Goal: Find specific page/section: Find specific page/section

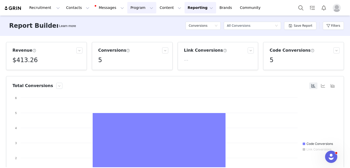
click at [131, 9] on button "Program Program" at bounding box center [141, 7] width 29 height 11
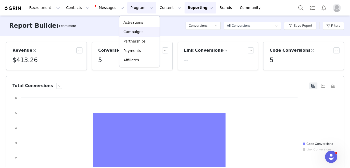
click at [131, 28] on link "Campaigns" at bounding box center [139, 31] width 40 height 9
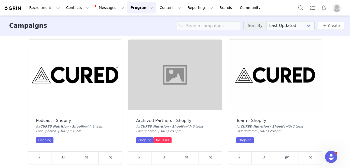
click at [266, 69] on img at bounding box center [275, 75] width 94 height 71
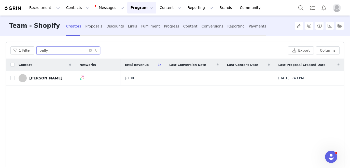
drag, startPoint x: 54, startPoint y: 53, endPoint x: 35, endPoint y: 51, distance: 19.5
click at [36, 51] on input "bally" at bounding box center [68, 50] width 64 height 8
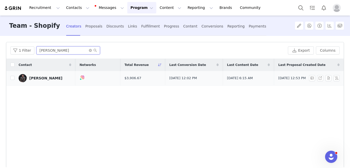
type input "[PERSON_NAME]"
click at [33, 78] on div "[PERSON_NAME]" at bounding box center [45, 78] width 33 height 4
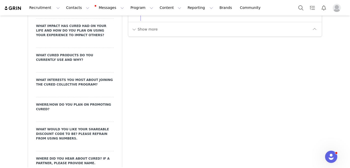
scroll to position [687, 0]
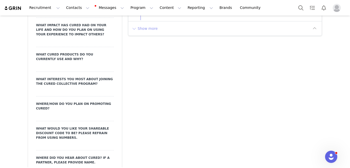
click at [146, 27] on button "Show more" at bounding box center [144, 28] width 27 height 8
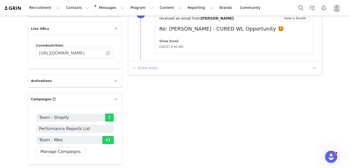
scroll to position [1185, 0]
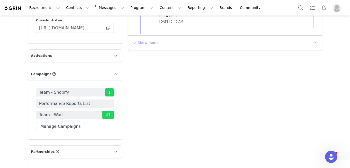
click at [151, 43] on button "Show more" at bounding box center [144, 43] width 27 height 8
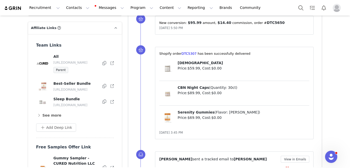
scroll to position [1494, 0]
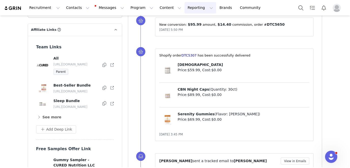
click at [188, 4] on button "Reporting Reporting" at bounding box center [201, 7] width 32 height 11
click at [183, 32] on p "Report Builder" at bounding box center [188, 31] width 25 height 5
